Goal: Transaction & Acquisition: Purchase product/service

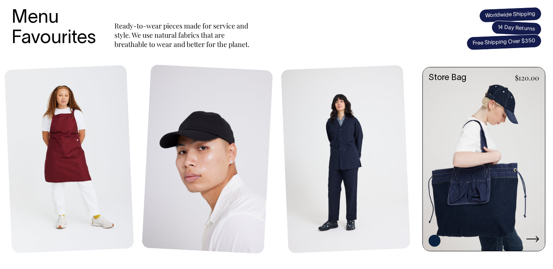
scroll to position [321, 0]
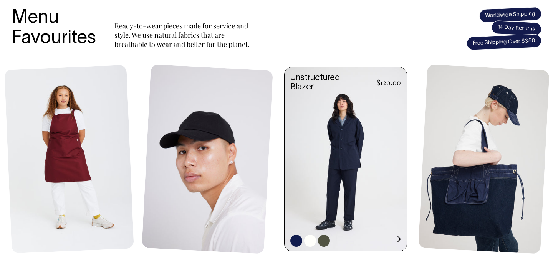
click at [351, 131] on link at bounding box center [346, 159] width 122 height 185
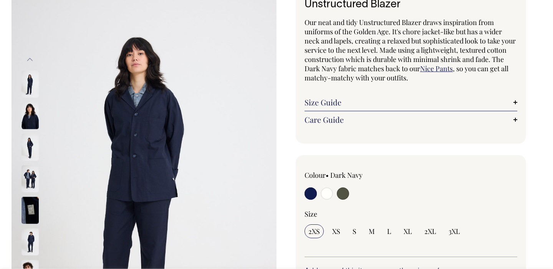
click at [328, 195] on input "radio" at bounding box center [327, 193] width 12 height 12
radio input "true"
select select "Off-White"
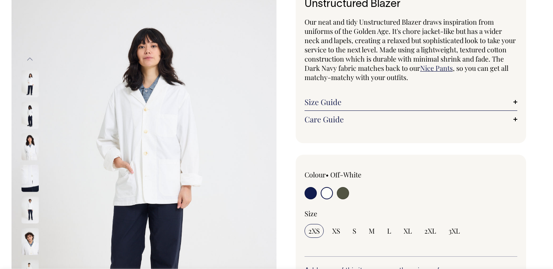
click at [347, 194] on input "radio" at bounding box center [343, 193] width 12 height 12
radio input "true"
select select "Olive"
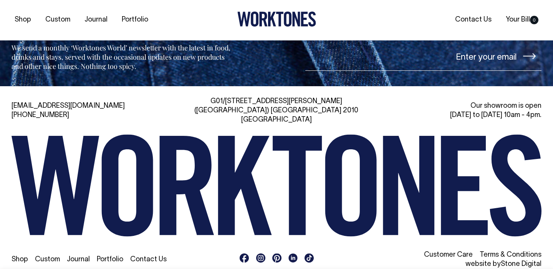
scroll to position [1272, 0]
